Goal: Communication & Community: Answer question/provide support

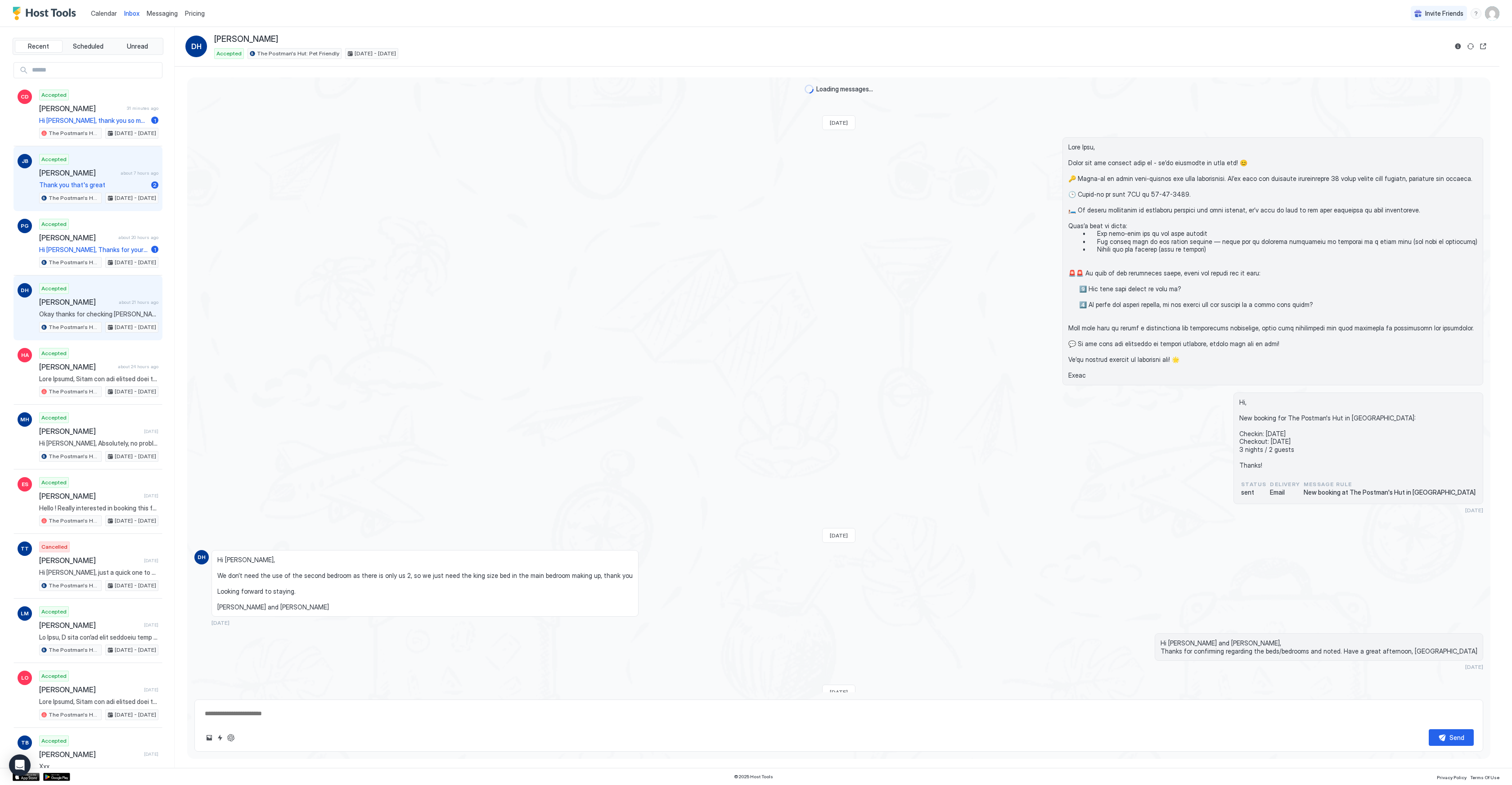
scroll to position [917, 0]
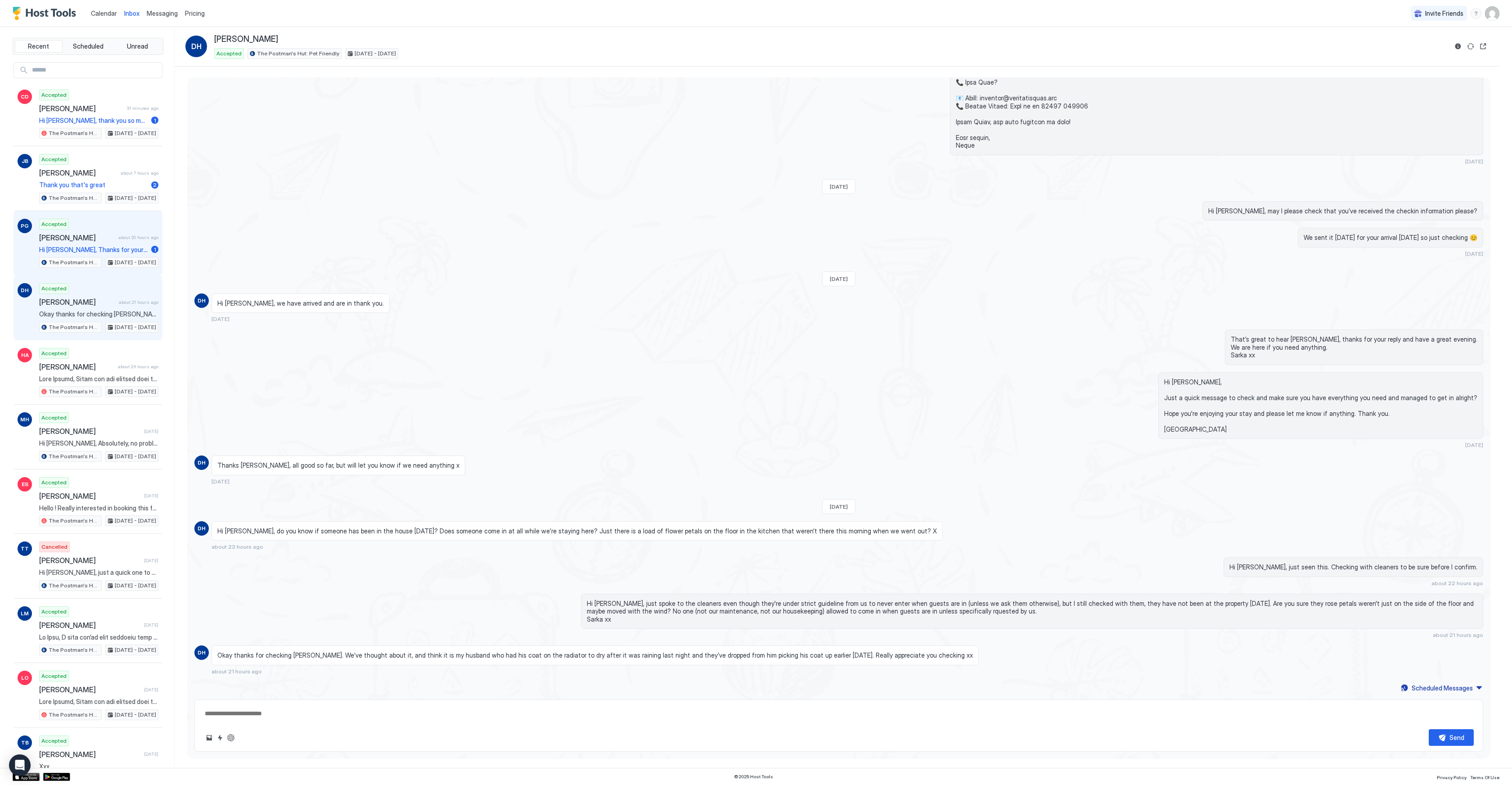
click at [85, 246] on span "Hi [PERSON_NAME], Thanks for your feedback and glad that things we’re in contro…" at bounding box center [93, 249] width 109 height 8
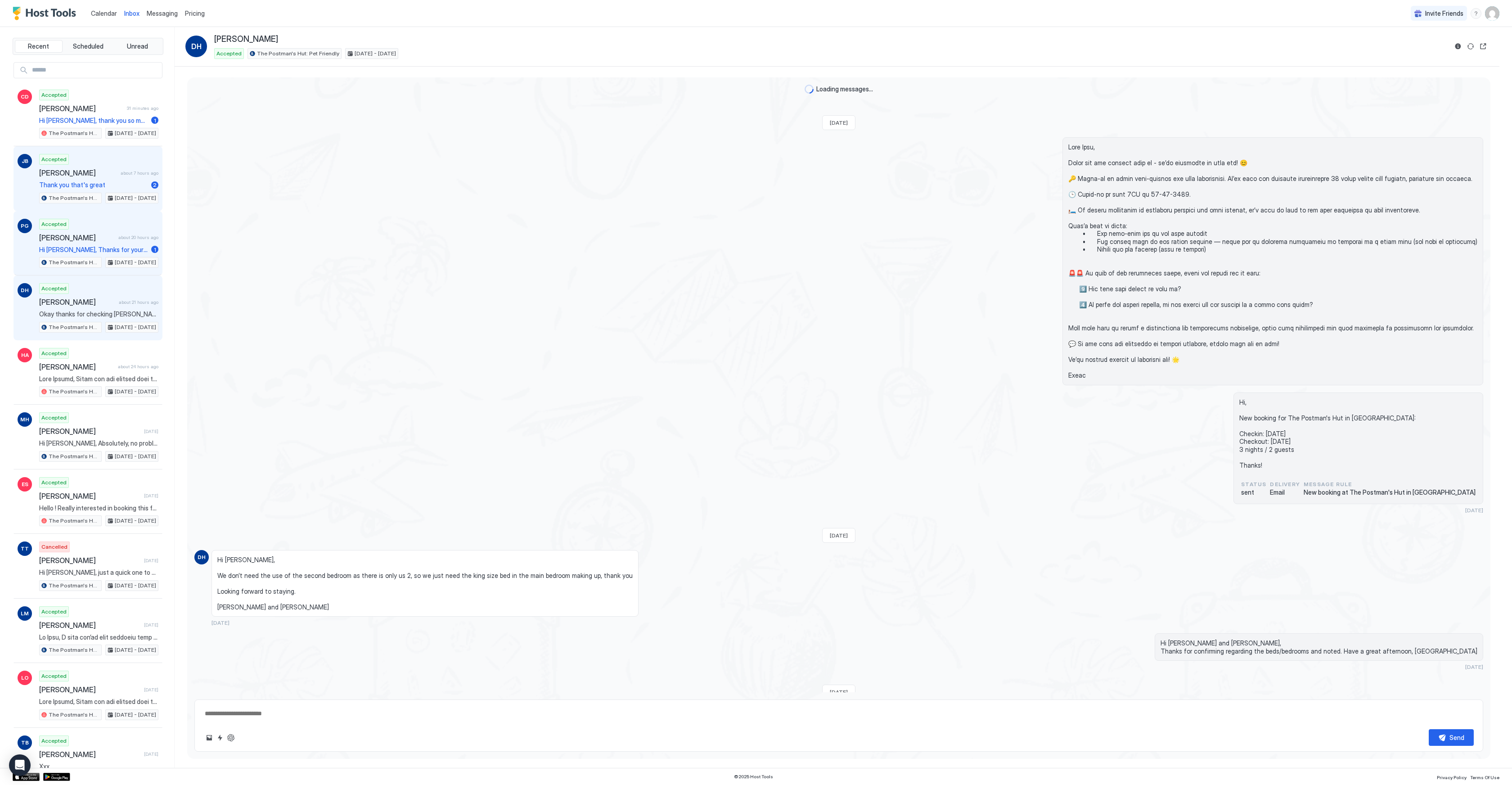
type textarea "*"
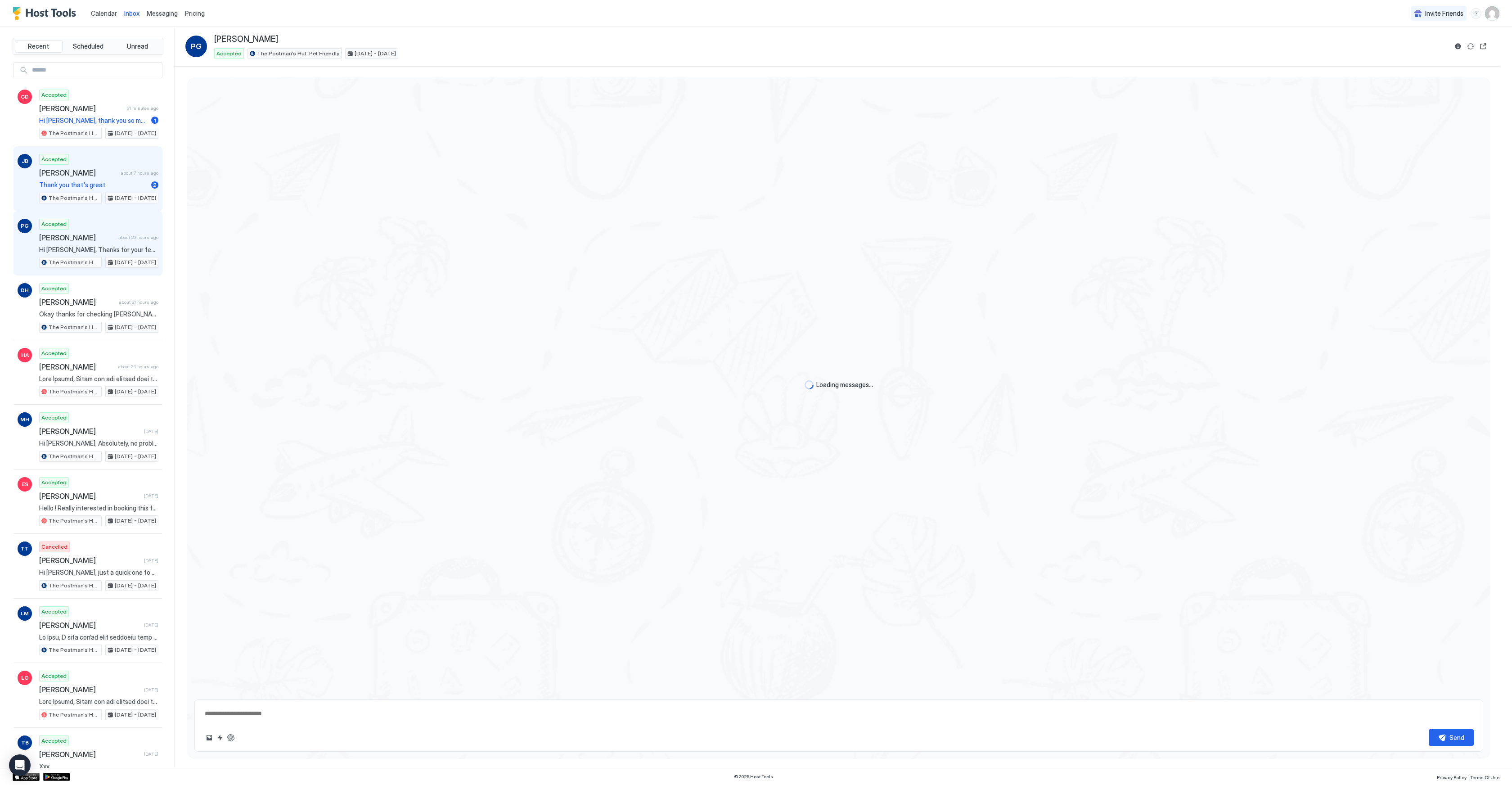
scroll to position [1535, 0]
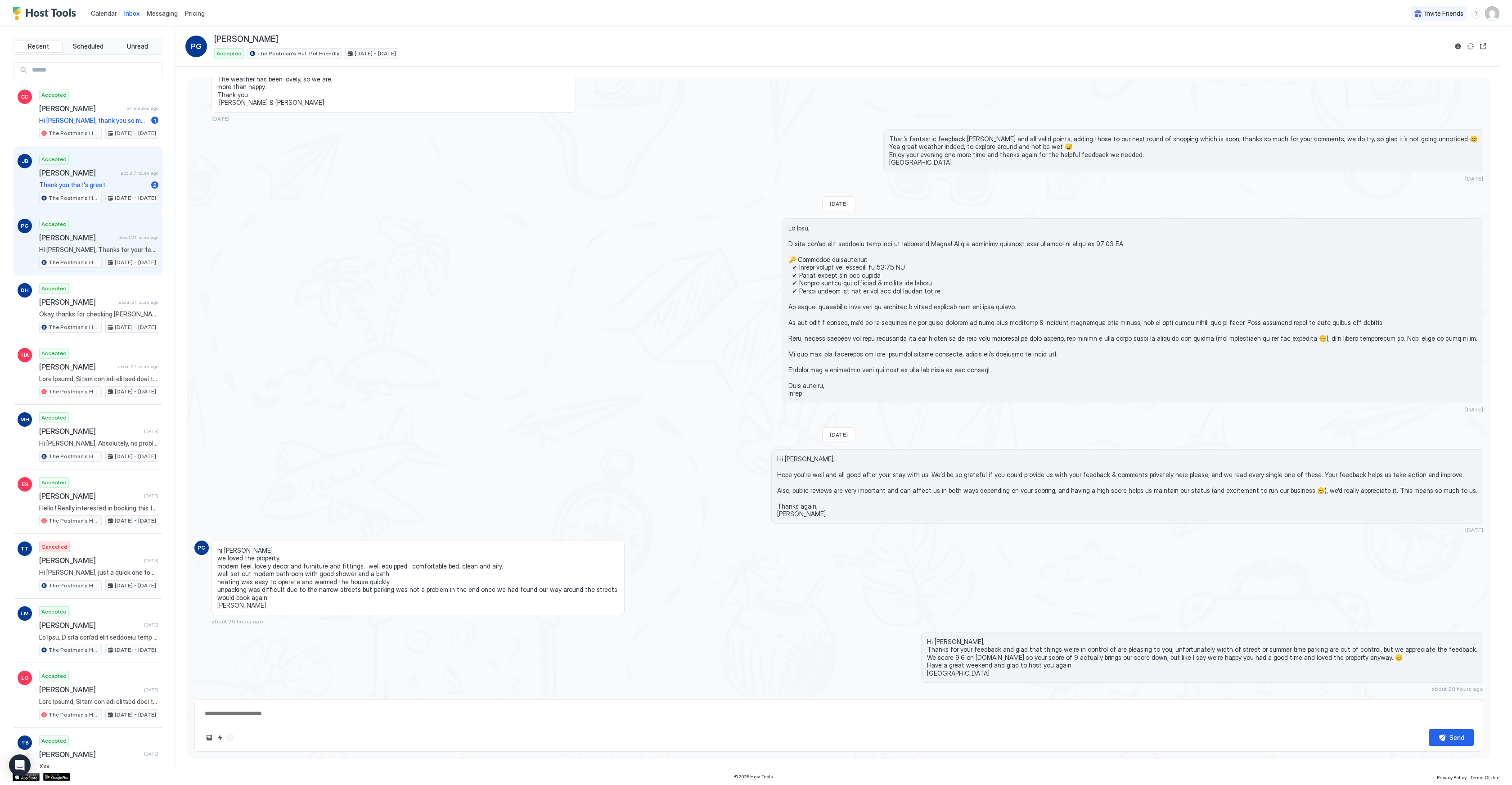
click at [89, 179] on div "Accepted [PERSON_NAME] about 7 hours ago Thank you that's great 2 The Postman's…" at bounding box center [99, 179] width 119 height 49
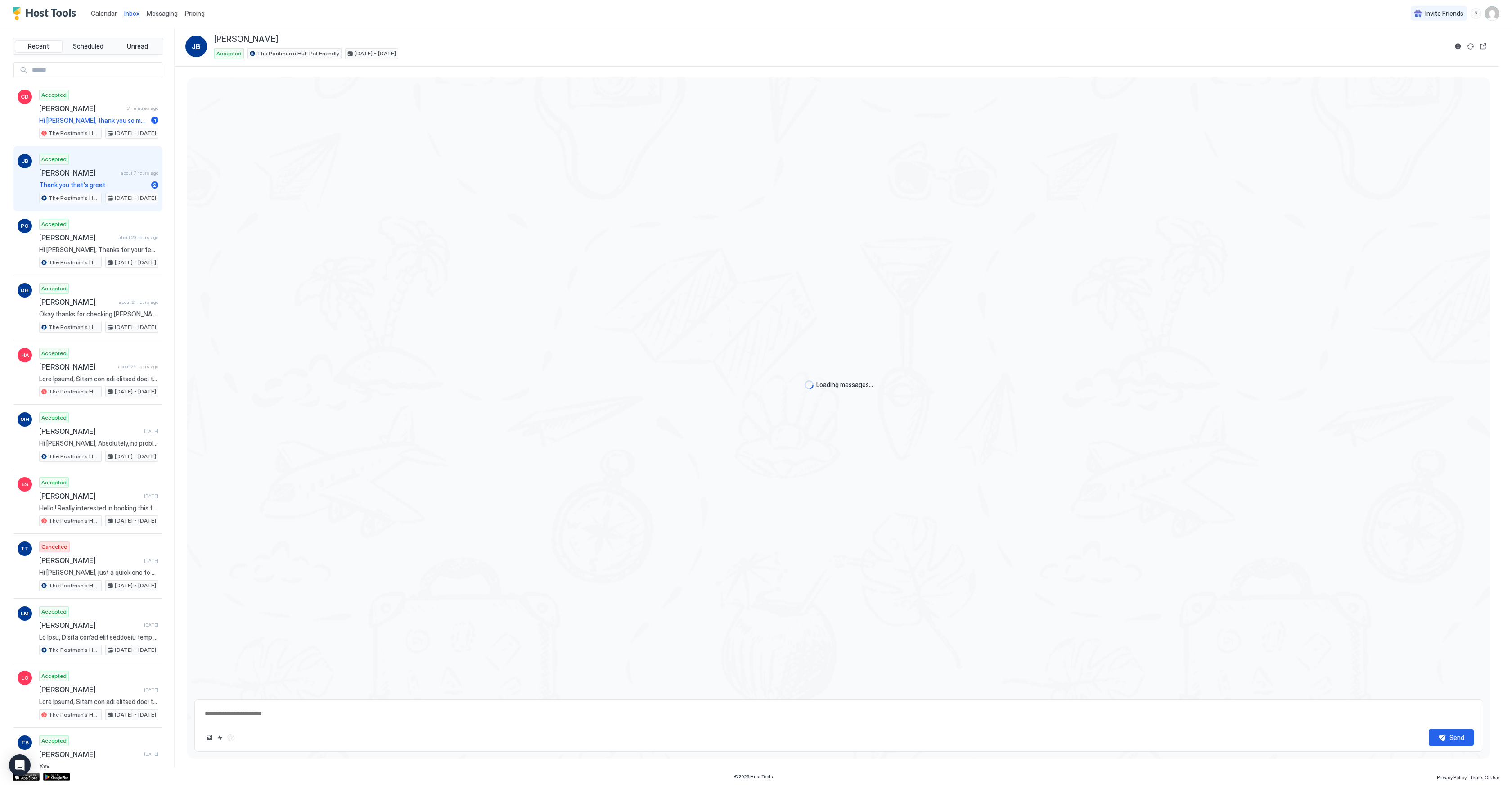
scroll to position [202, 0]
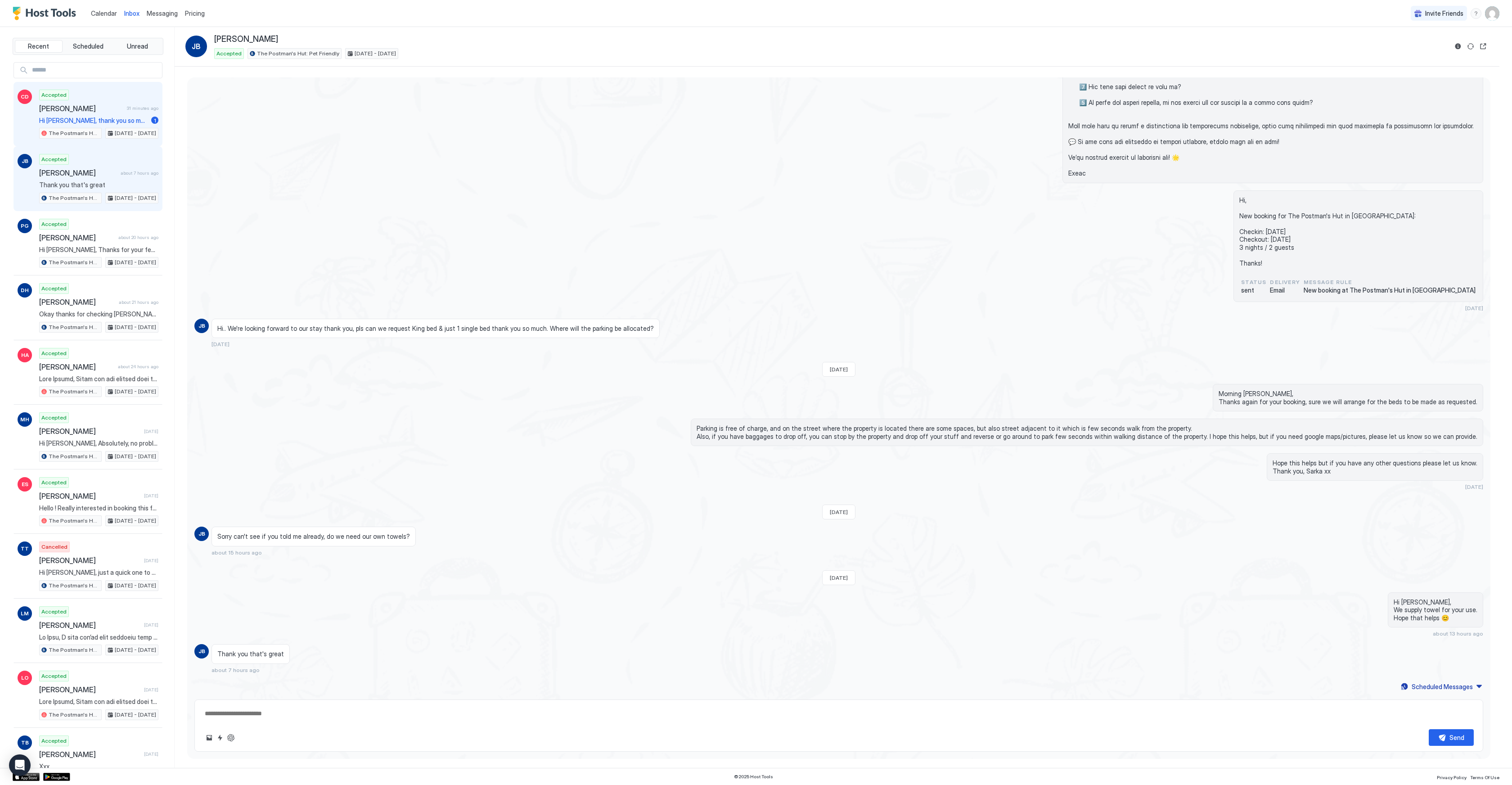
click at [82, 116] on span "Hi [PERSON_NAME], thank you so much. Looking forward to our stay. It will be me…" at bounding box center [93, 120] width 109 height 8
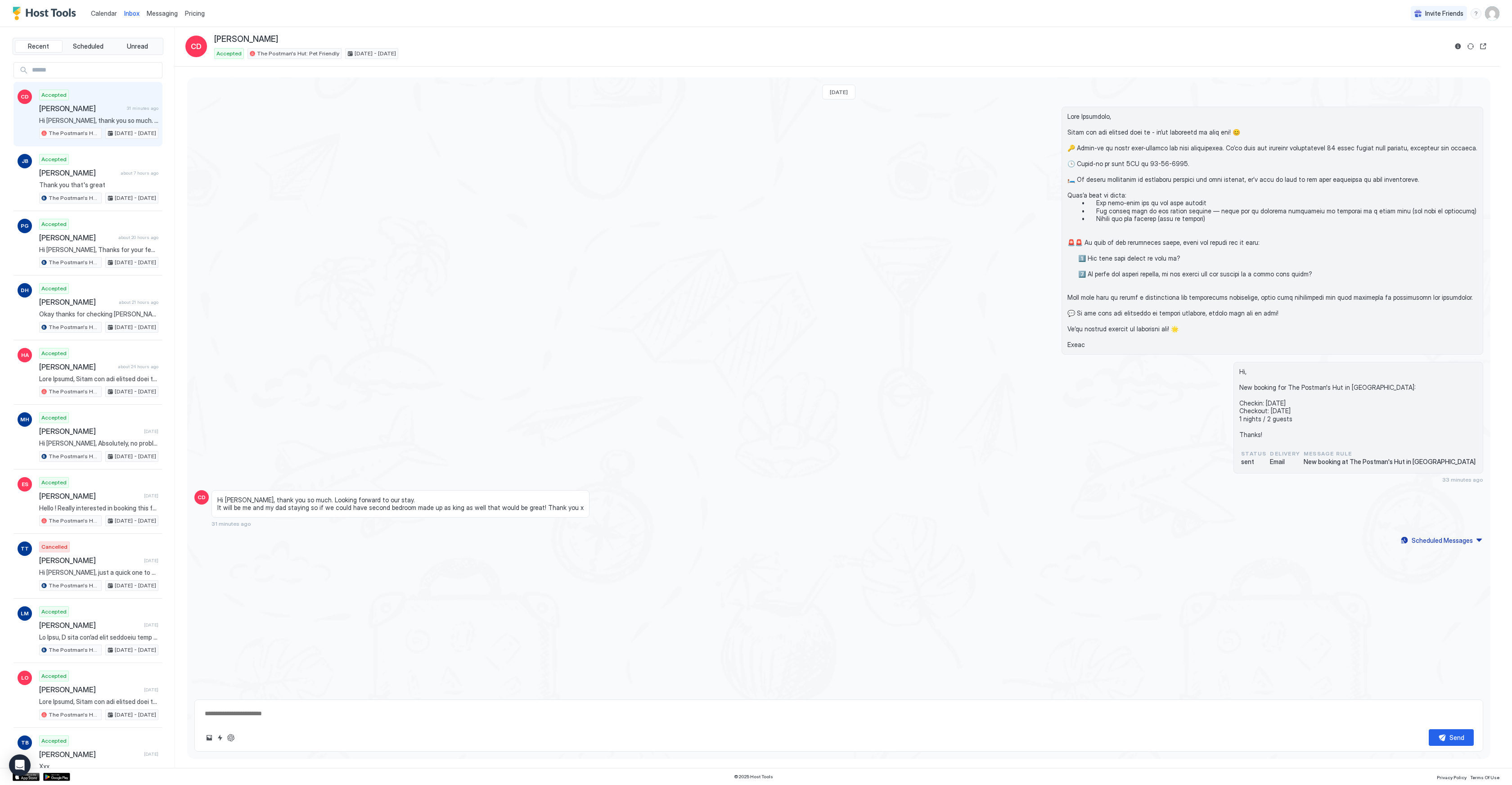
click at [229, 712] on textarea at bounding box center [839, 713] width 1270 height 17
click at [493, 713] on textarea "**********" at bounding box center [839, 713] width 1270 height 17
type textarea "**********"
click at [96, 16] on span "Calendar" at bounding box center [104, 13] width 26 height 8
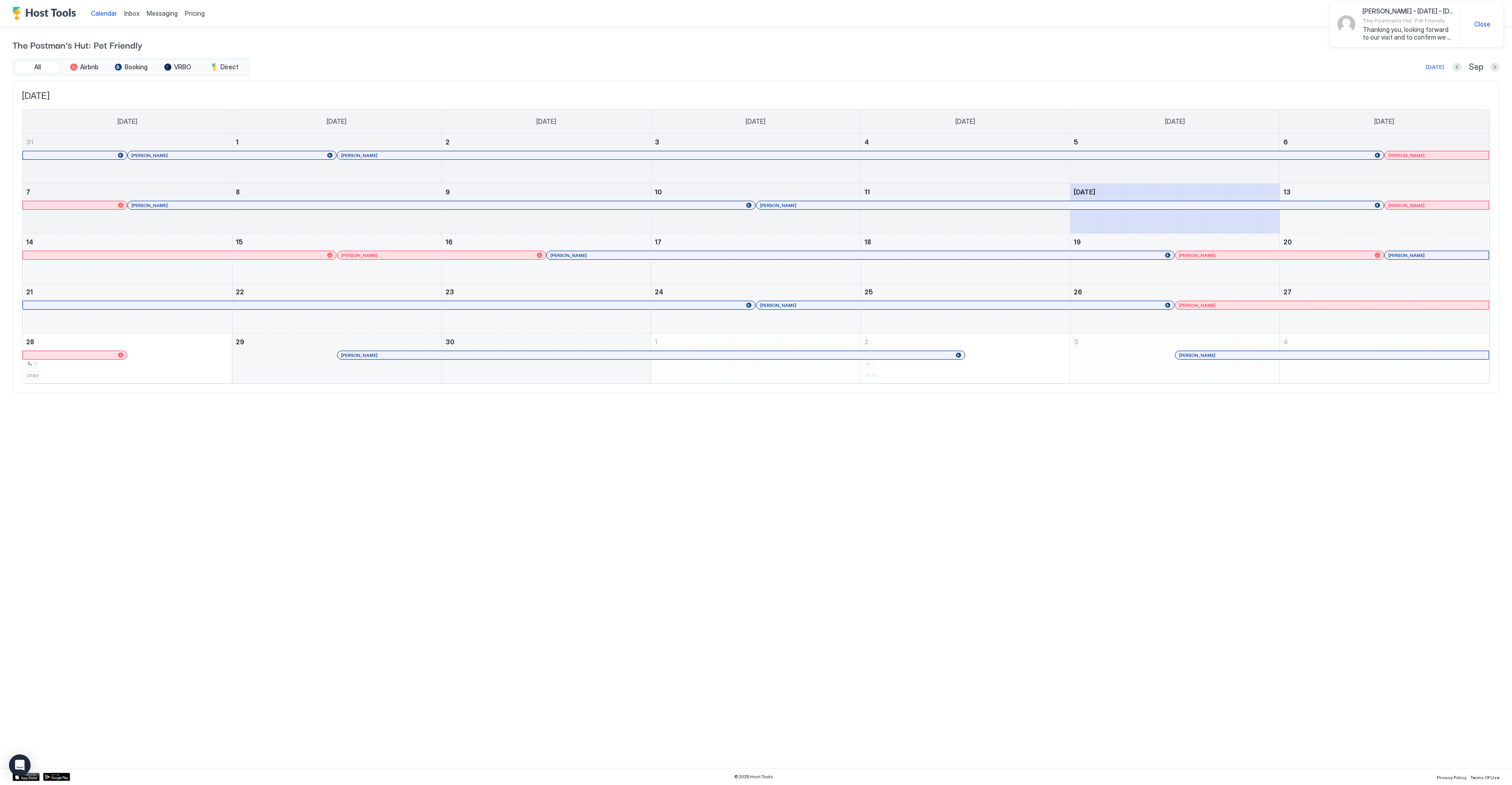
click at [1400, 36] on span "Thanking you, looking forward to our visit and to confirm we will have 1 smalli…" at bounding box center [1408, 33] width 92 height 15
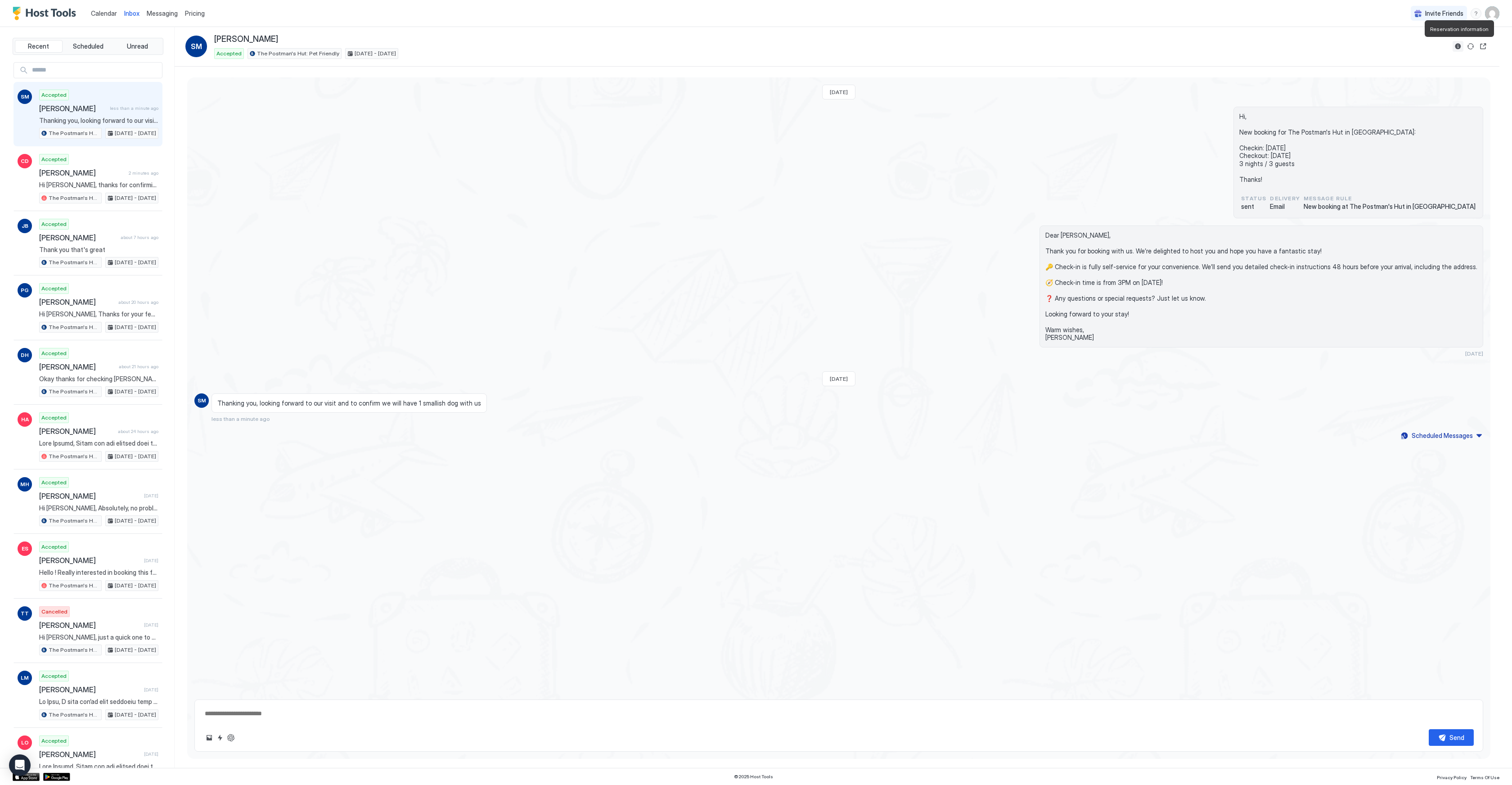
click at [1457, 45] on button "Reservation information" at bounding box center [1458, 46] width 11 height 11
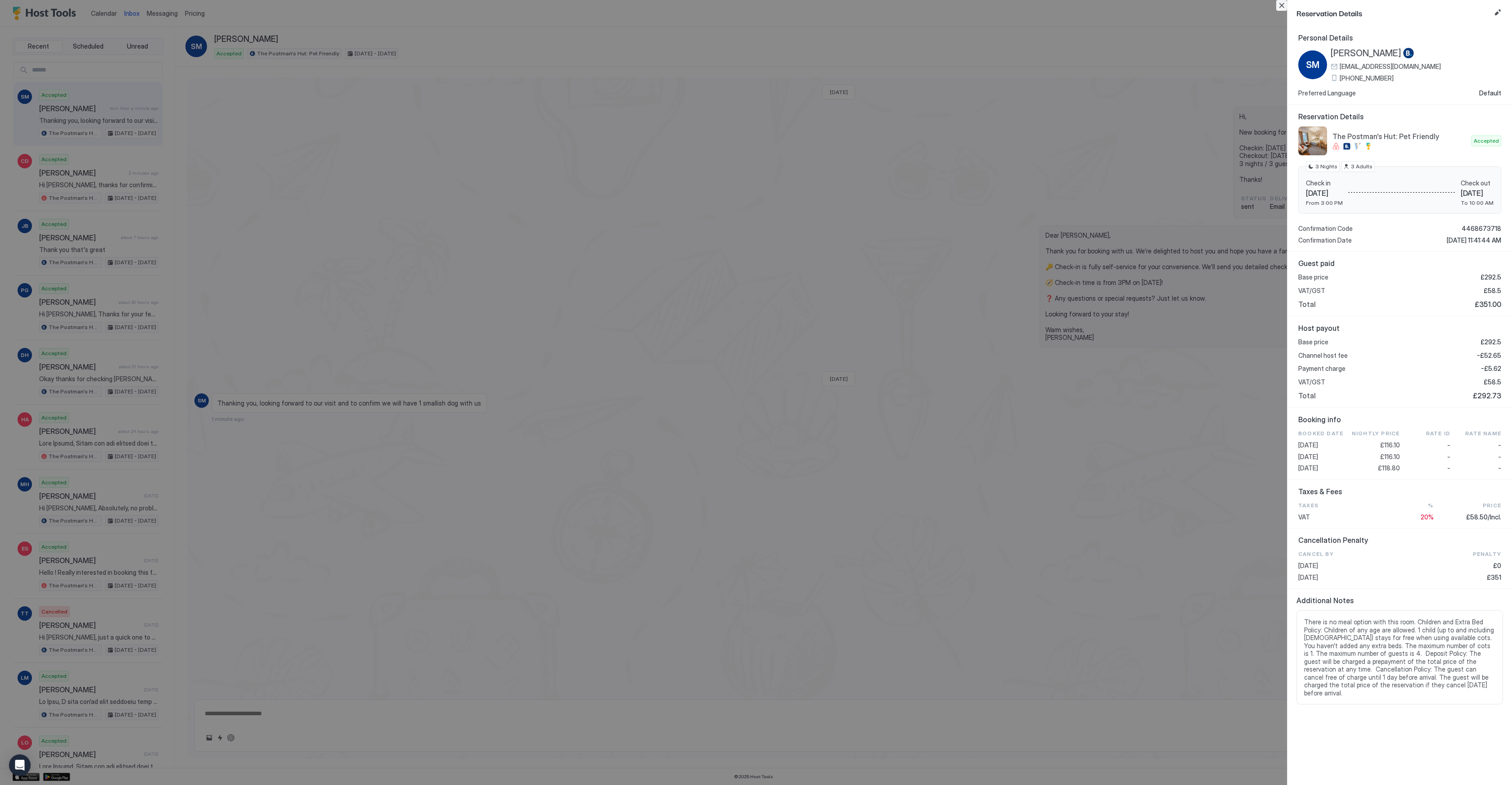
click at [1280, 7] on button "Close" at bounding box center [1282, 5] width 11 height 11
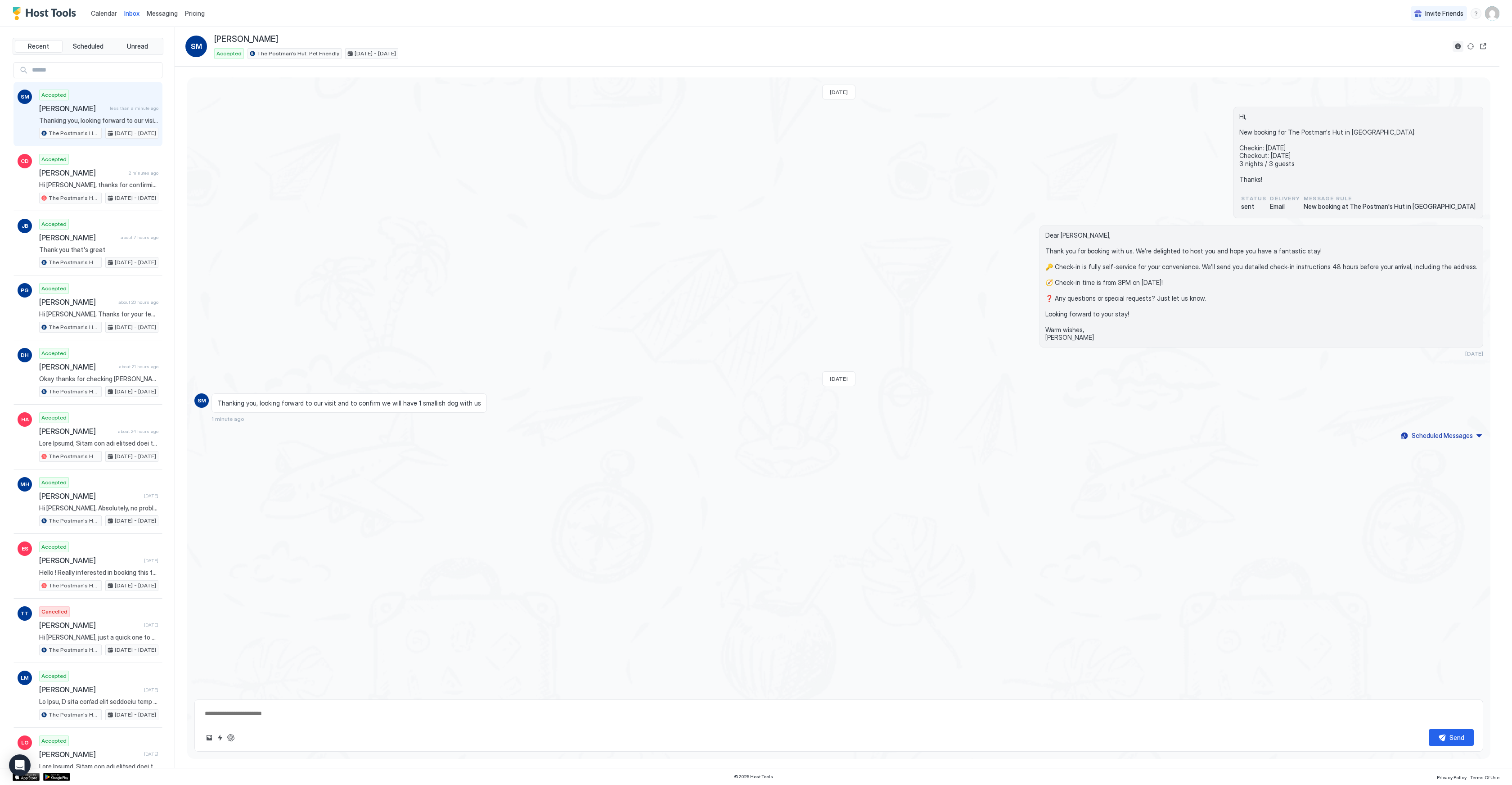
click at [1456, 49] on button "Reservation information" at bounding box center [1458, 46] width 11 height 11
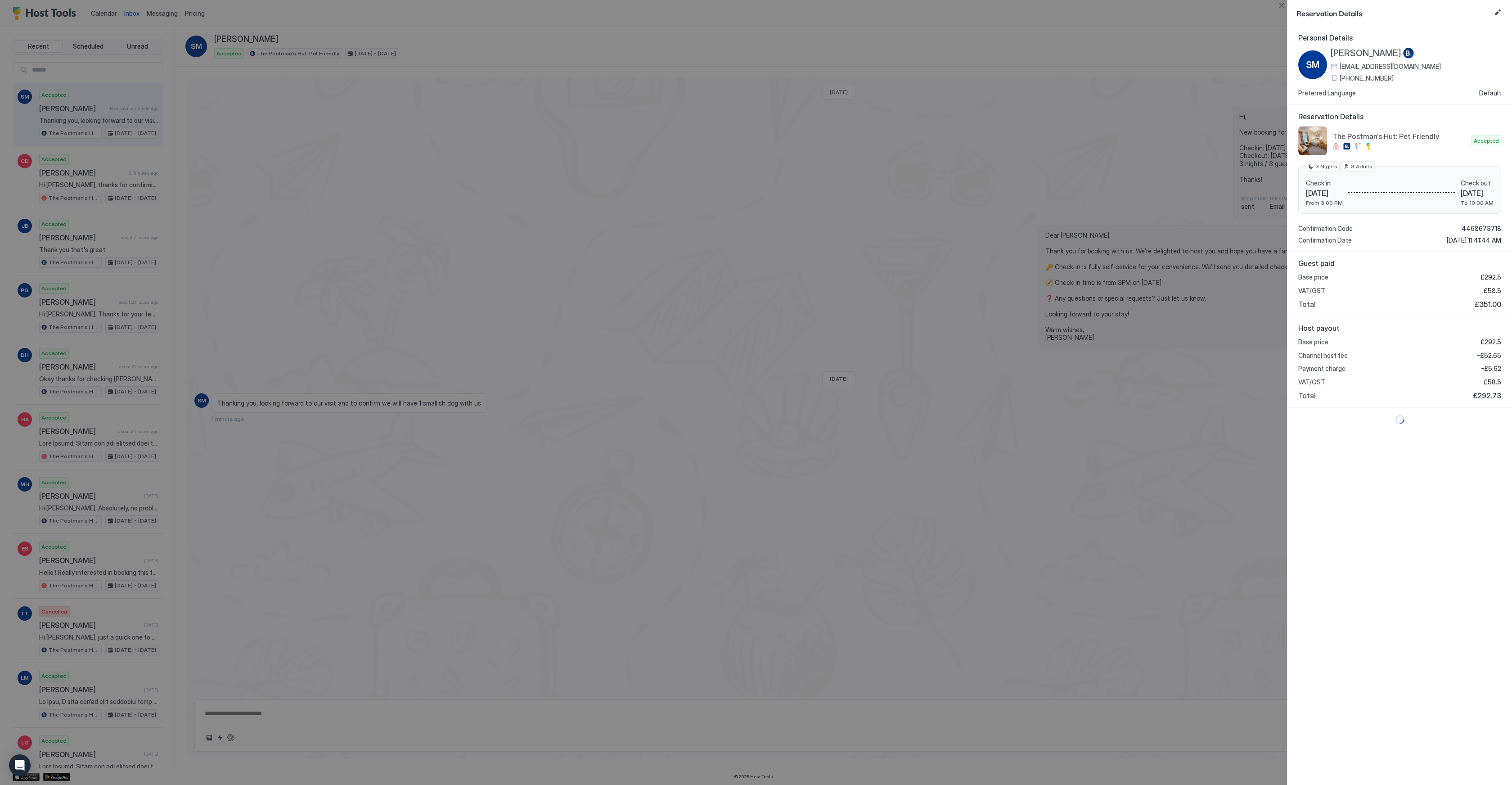
click at [1356, 74] on span "[PHONE_NUMBER]" at bounding box center [1366, 78] width 54 height 8
click at [1283, 5] on button "Close" at bounding box center [1282, 5] width 11 height 11
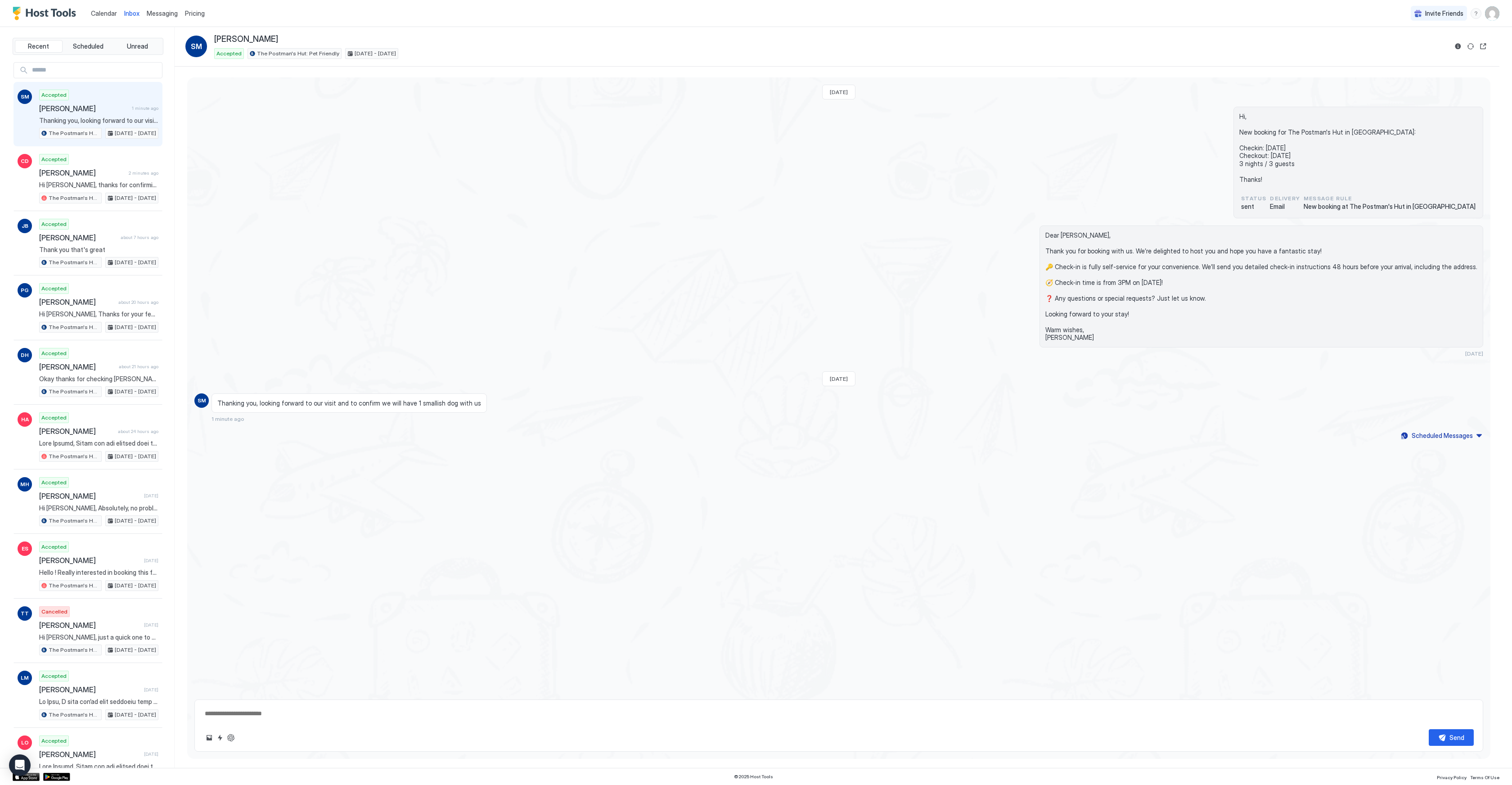
click at [1098, 235] on span "Dear [PERSON_NAME], Thank you for booking with us. We’re delighted to host you …" at bounding box center [1261, 286] width 432 height 110
copy span "[PERSON_NAME]"
click at [120, 182] on span "Hi [PERSON_NAME], thanks for confirming, we will ask the team to link the two s…" at bounding box center [99, 185] width 119 height 8
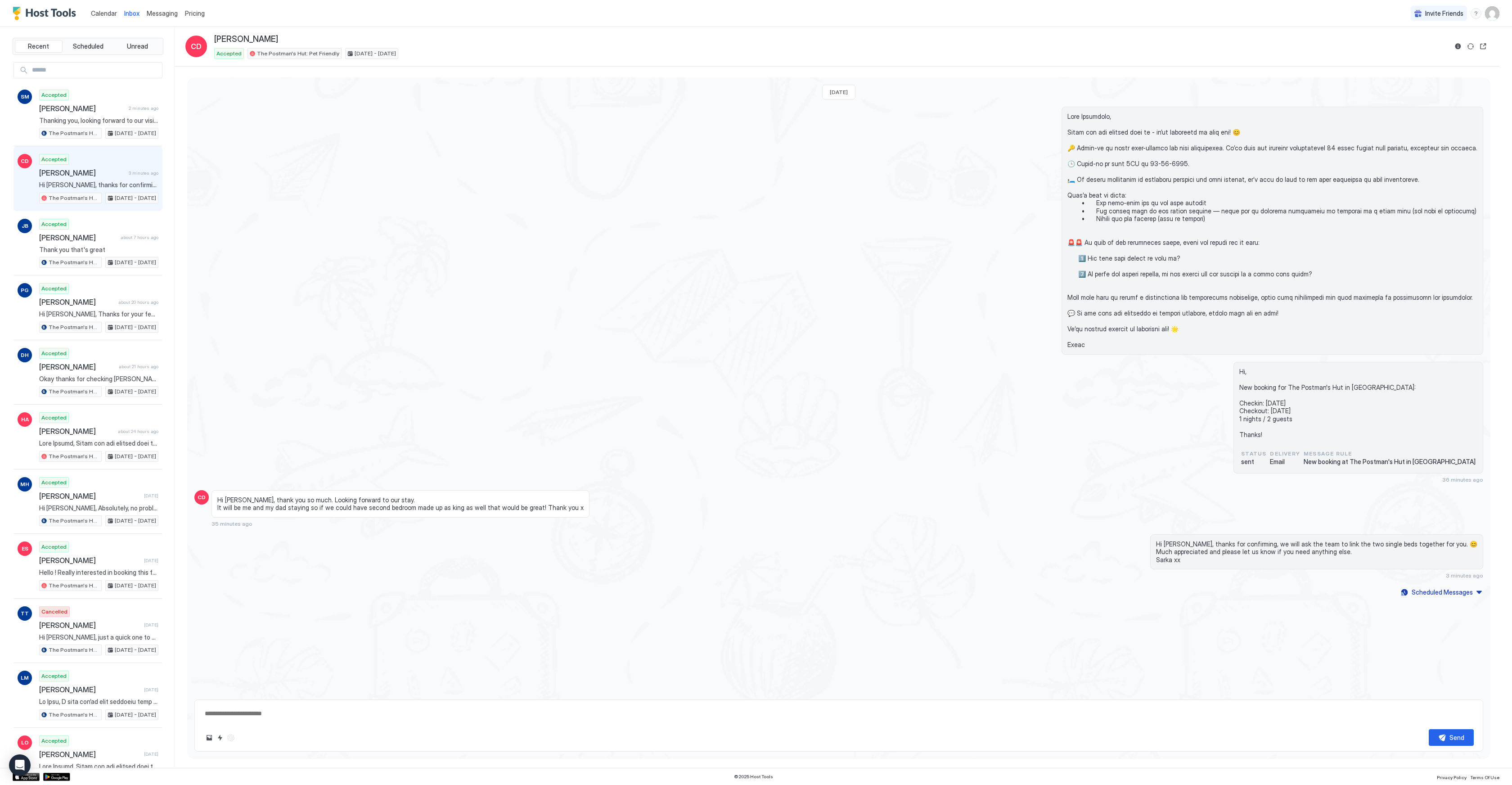
click at [1178, 215] on span at bounding box center [1273, 230] width 410 height 236
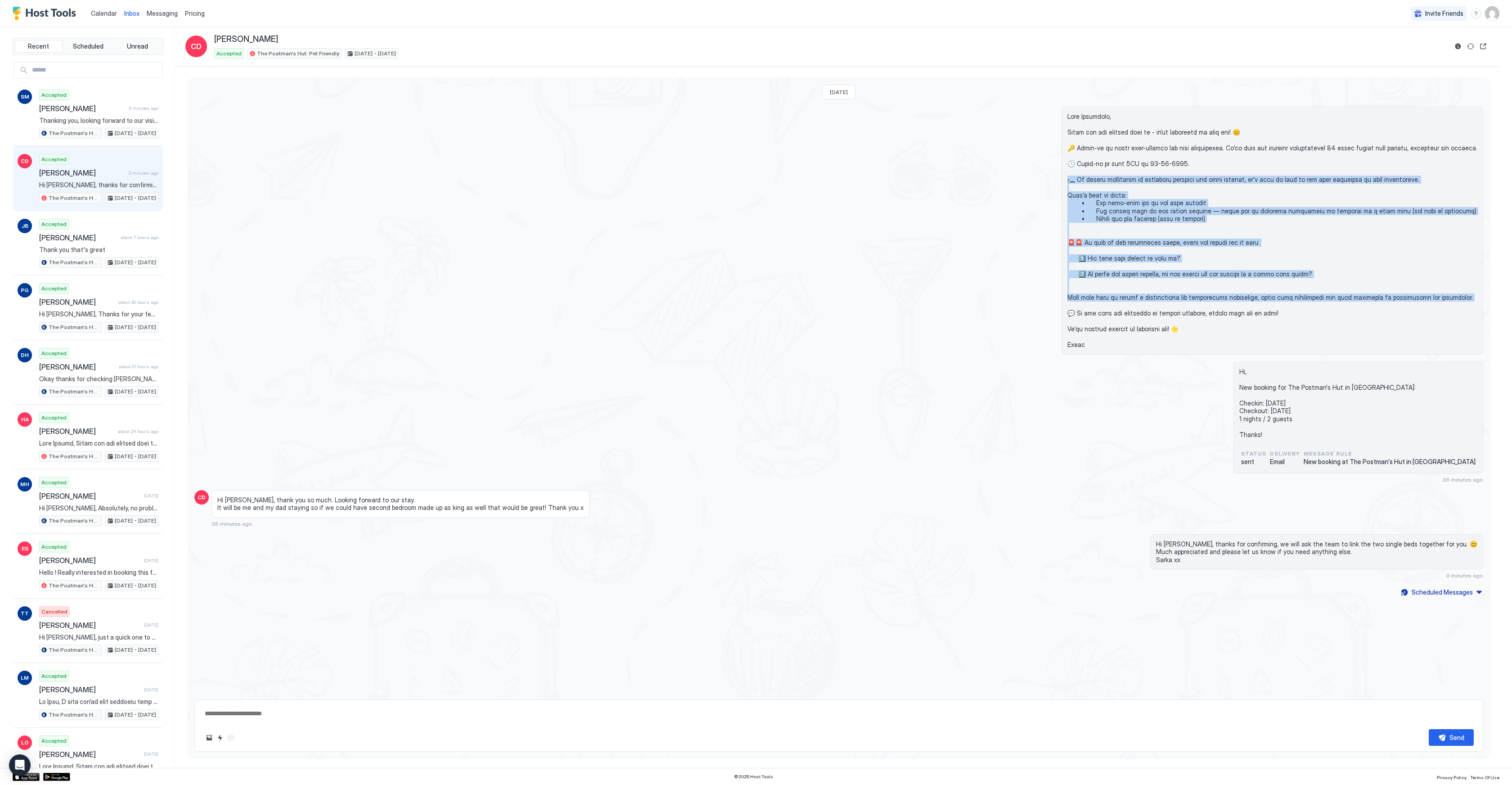
drag, startPoint x: 1096, startPoint y: 179, endPoint x: 1485, endPoint y: 302, distance: 408.0
click at [1485, 302] on div "[DATE] Hi, New booking for The Postman's Hut in [GEOGRAPHIC_DATA]: Checkin: [DA…" at bounding box center [838, 338] width 1303 height 521
copy span "To ensure everything is perfectly prepared for your arrival, we’d like to make …"
click at [100, 12] on span "Calendar" at bounding box center [104, 13] width 26 height 8
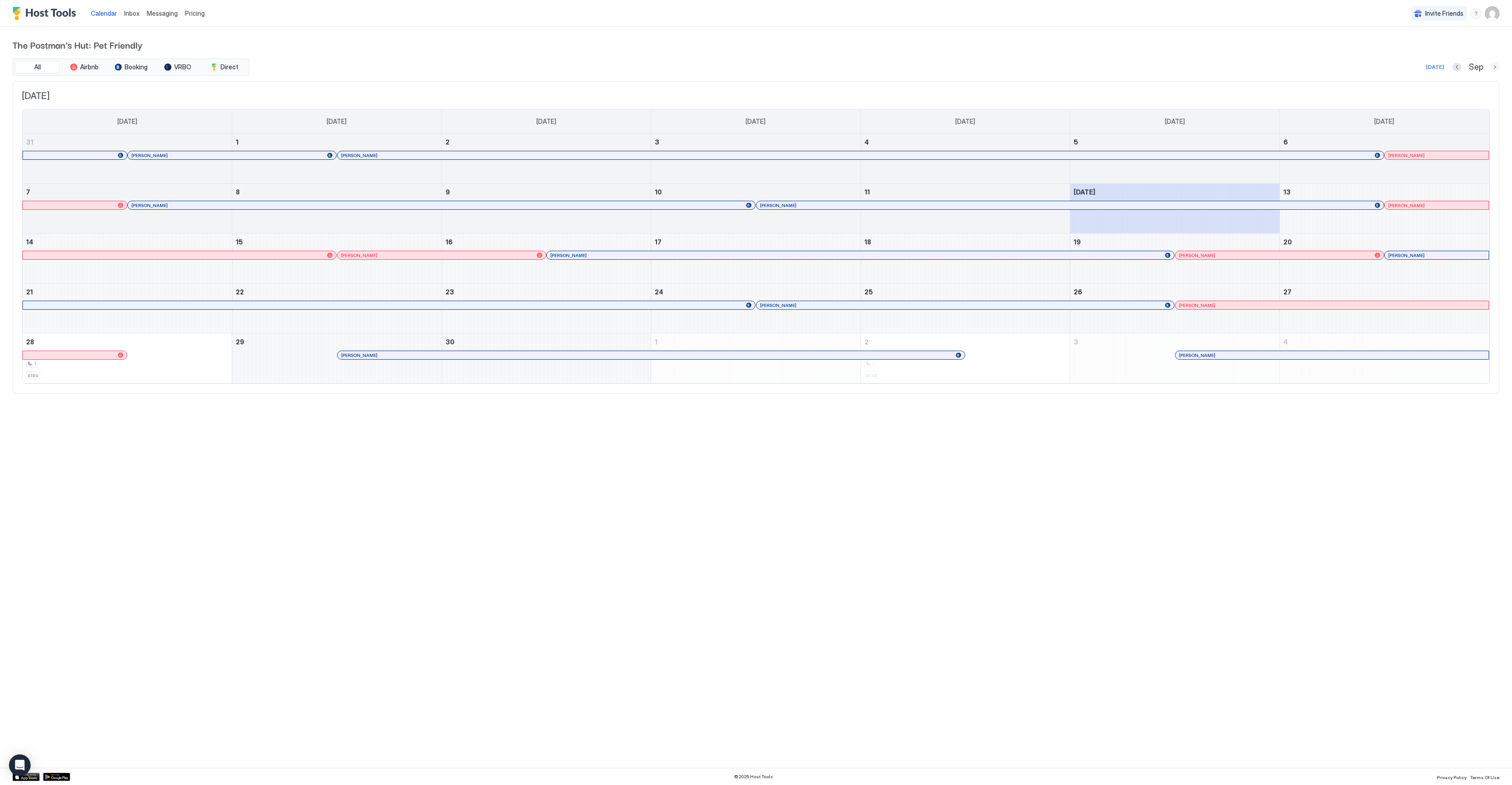
click at [1493, 66] on button "Next month" at bounding box center [1495, 67] width 9 height 9
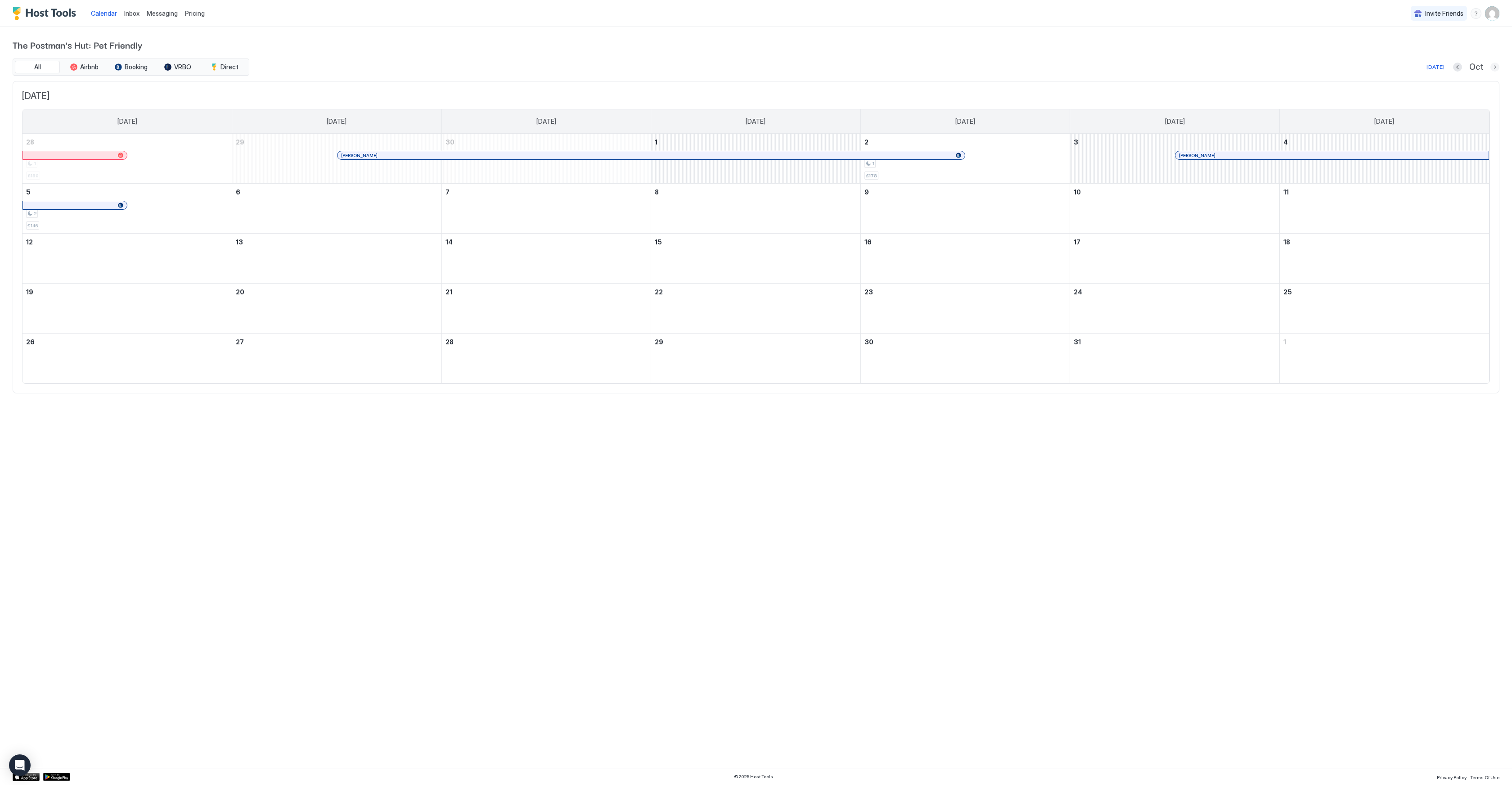
click at [1493, 66] on button "Next month" at bounding box center [1495, 67] width 9 height 9
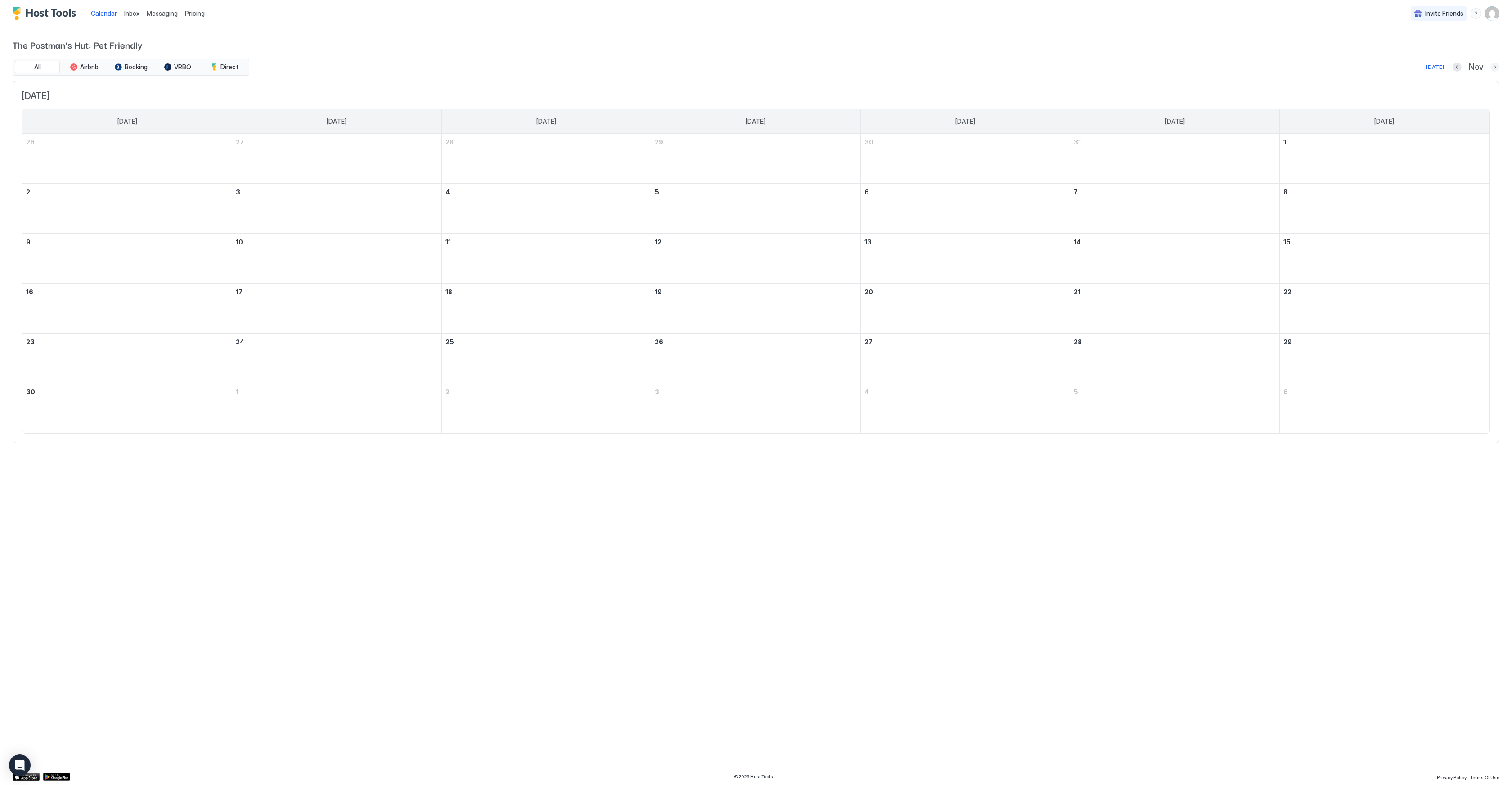
click at [1493, 66] on button "Next month" at bounding box center [1495, 67] width 9 height 9
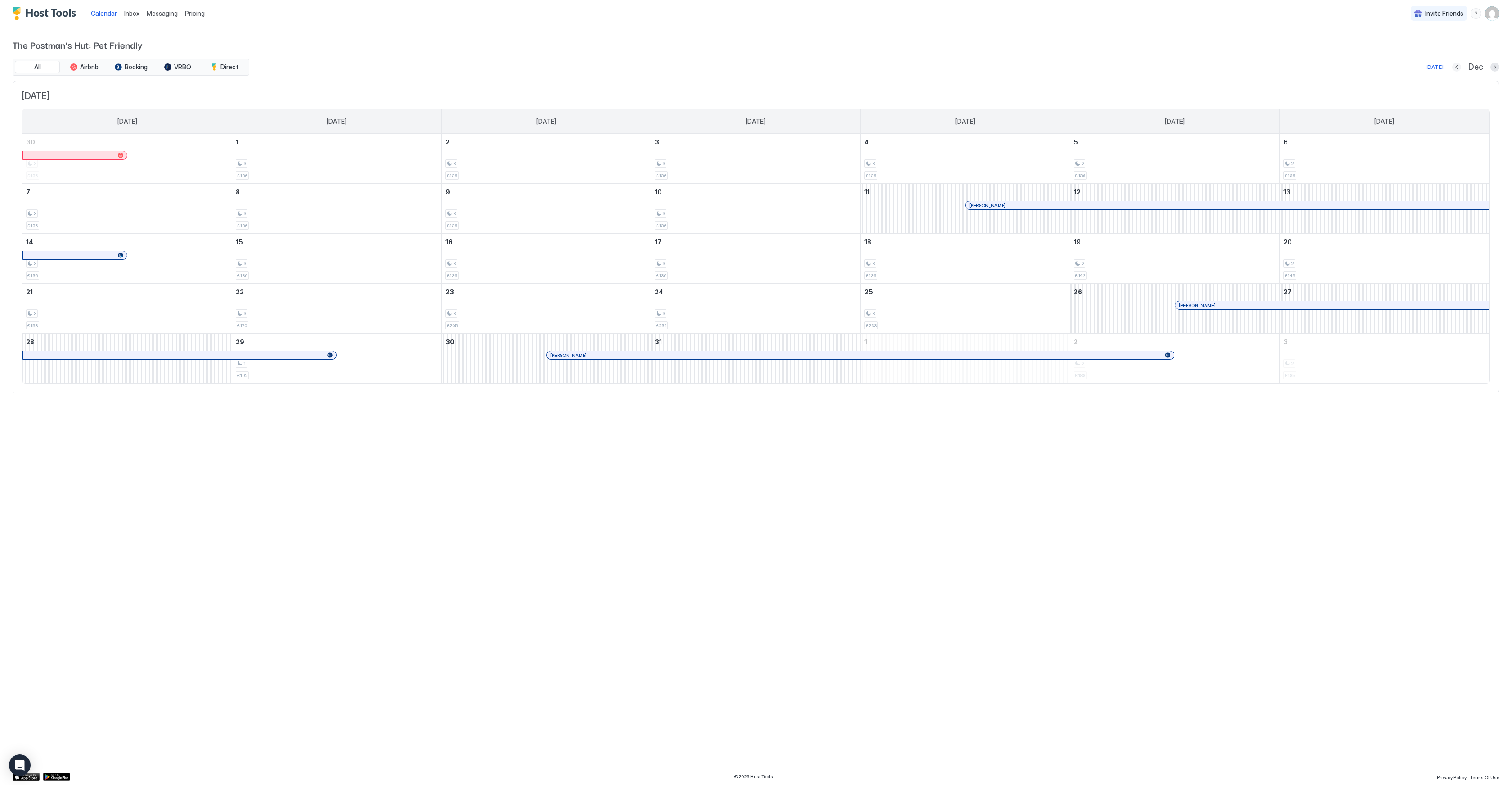
click at [1456, 68] on button "Previous month" at bounding box center [1457, 67] width 9 height 9
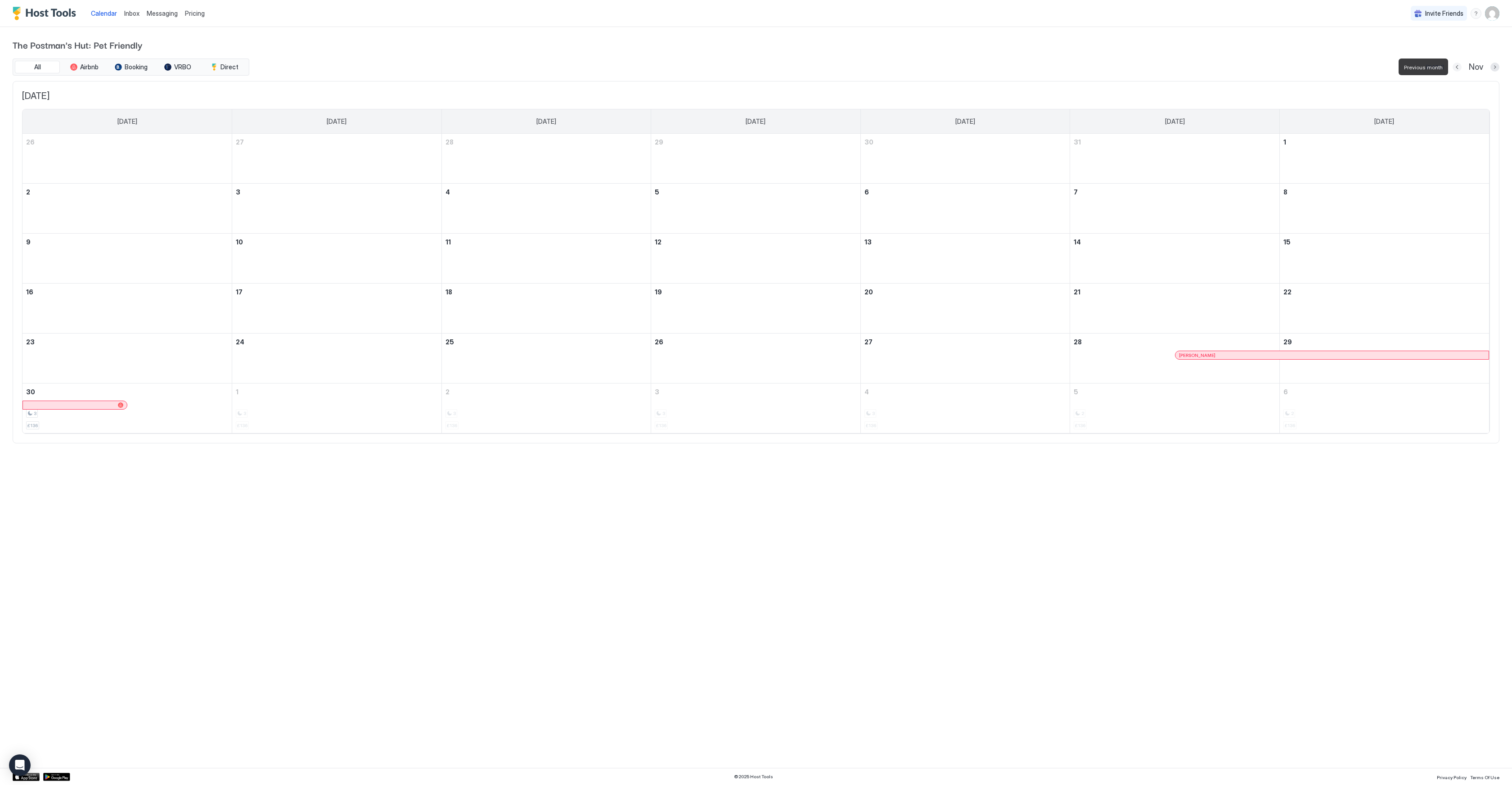
click at [1456, 68] on button "Previous month" at bounding box center [1457, 67] width 9 height 9
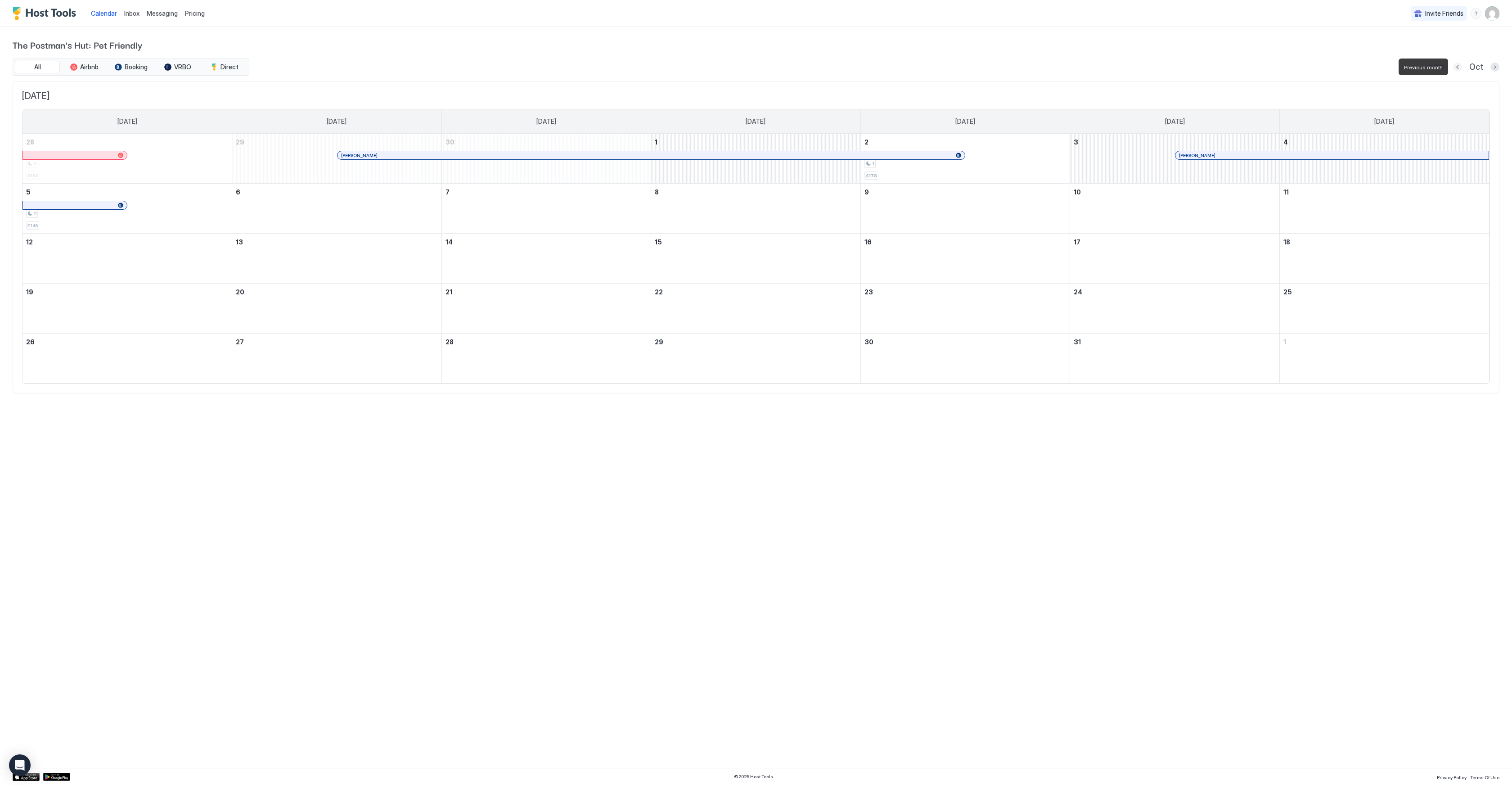
click at [1456, 68] on button "Previous month" at bounding box center [1458, 67] width 9 height 9
